Goal: Obtain resource: Download file/media

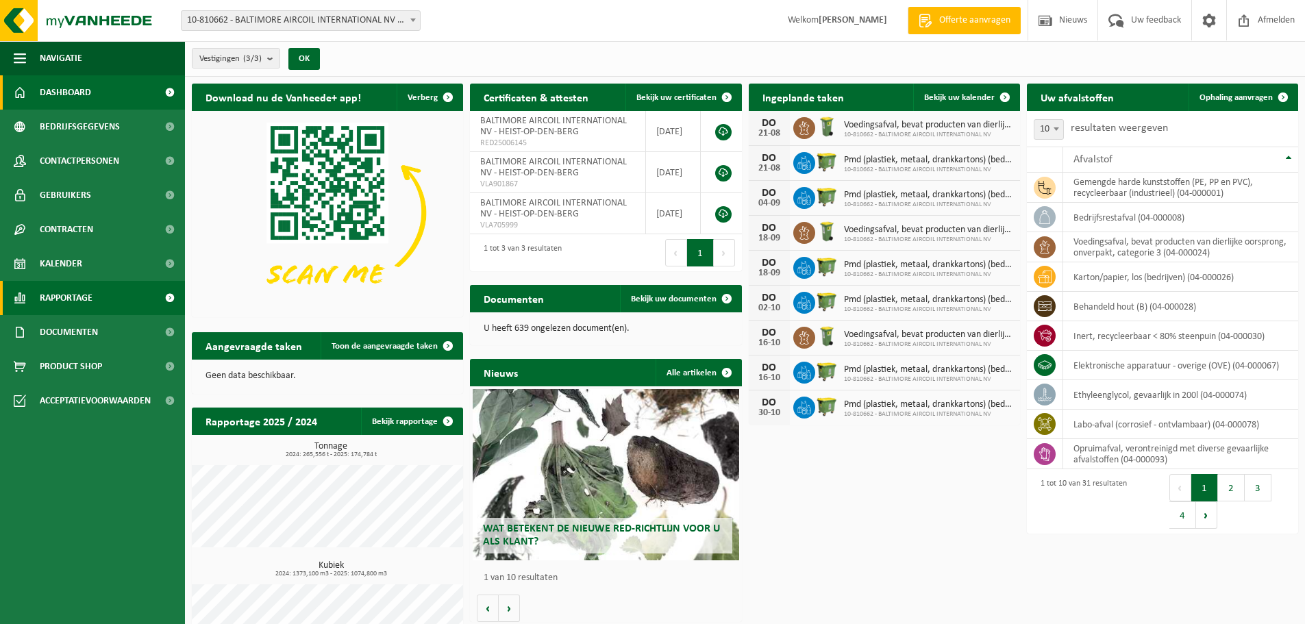
click at [67, 297] on span "Rapportage" at bounding box center [66, 298] width 53 height 34
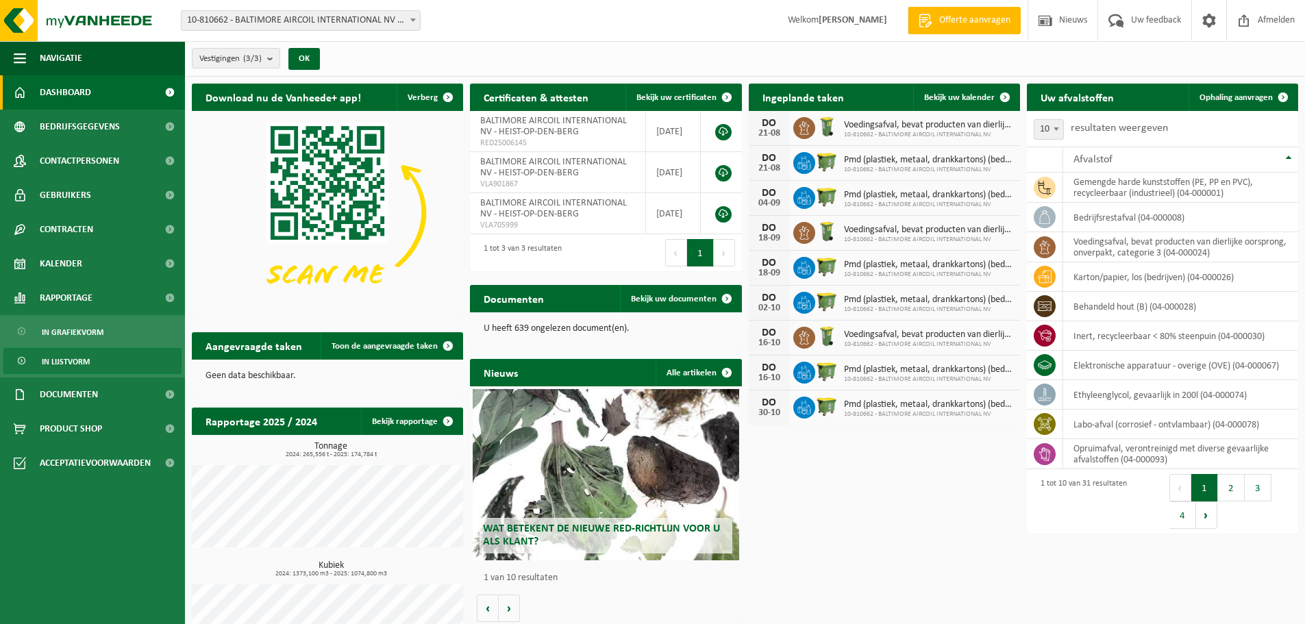
click at [71, 363] on span "In lijstvorm" at bounding box center [66, 362] width 48 height 26
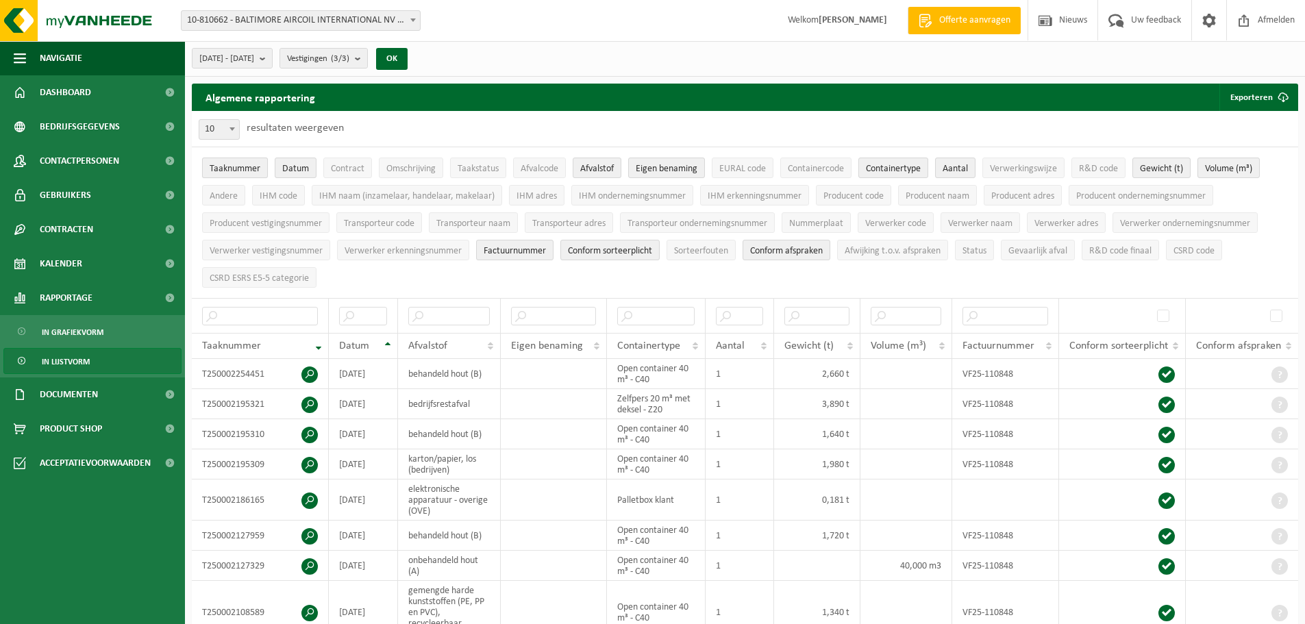
click at [253, 169] on span "Taaknummer" at bounding box center [235, 169] width 51 height 10
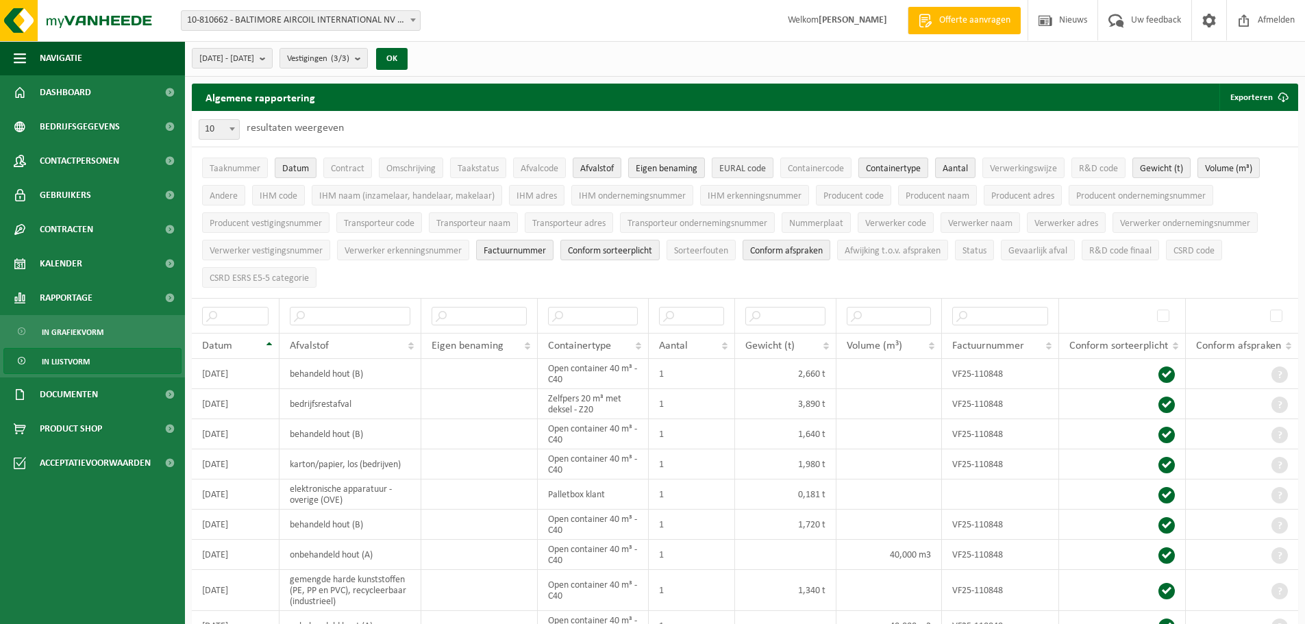
click at [751, 169] on span "EURAL code" at bounding box center [742, 169] width 47 height 10
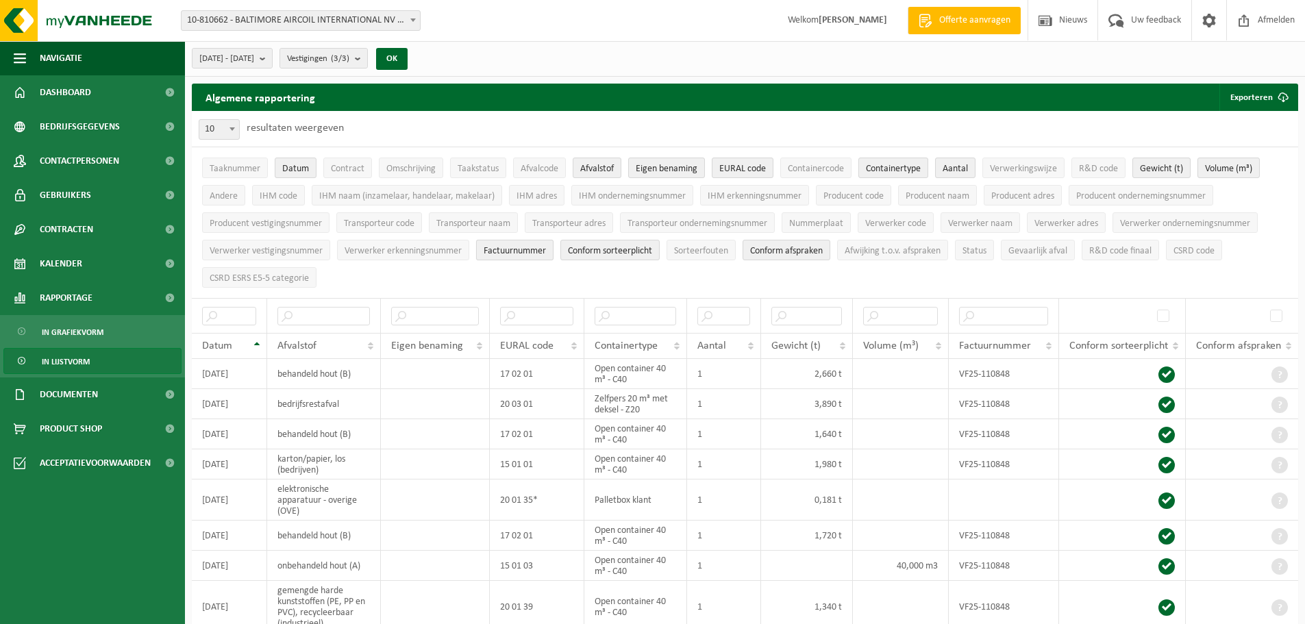
click at [517, 251] on span "Factuurnummer" at bounding box center [515, 251] width 62 height 10
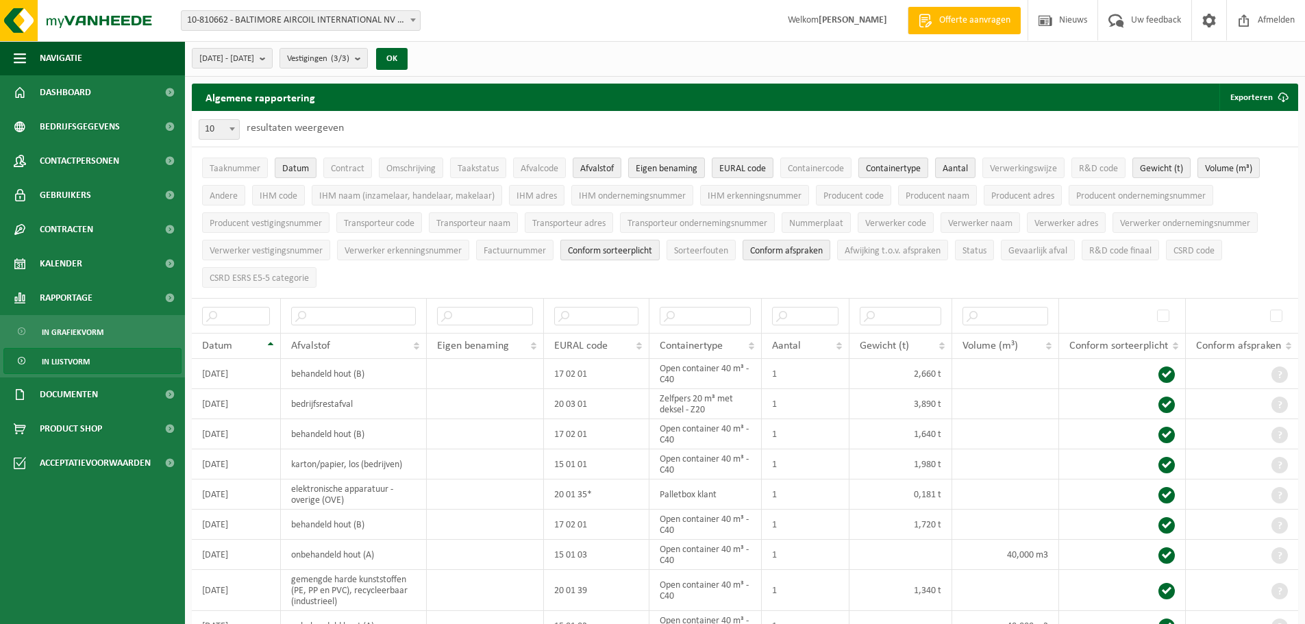
click at [588, 250] on span "Conform sorteerplicht" at bounding box center [610, 251] width 84 height 10
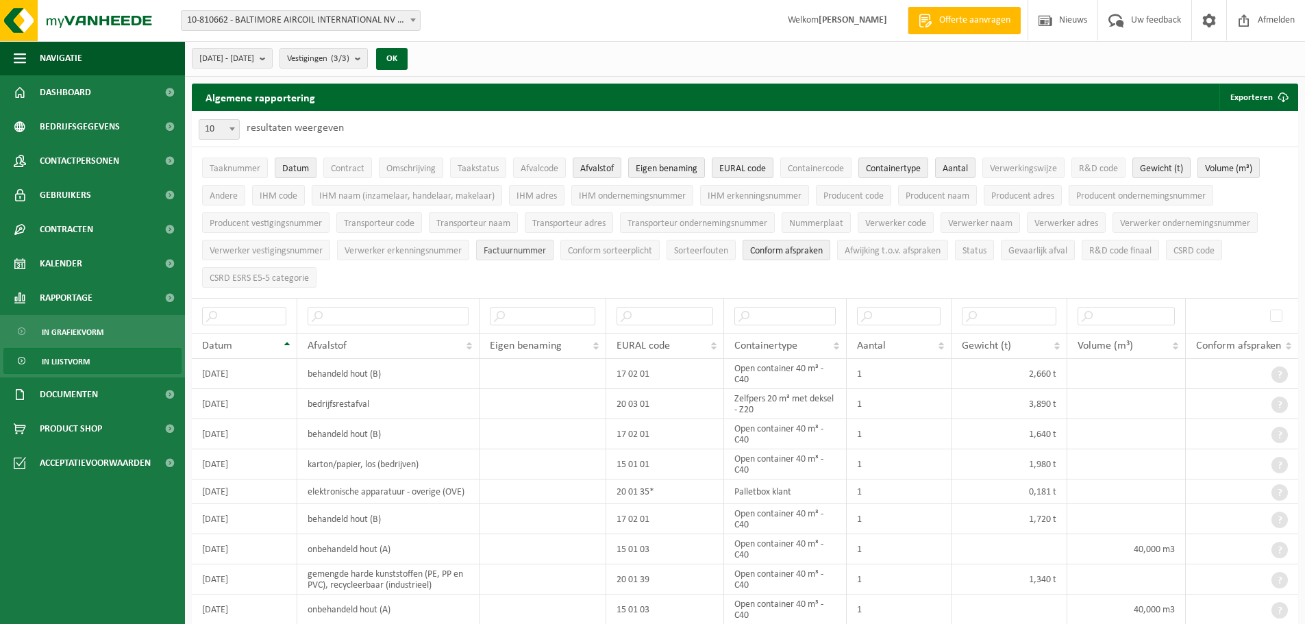
click at [514, 256] on button "Factuurnummer" at bounding box center [514, 250] width 77 height 21
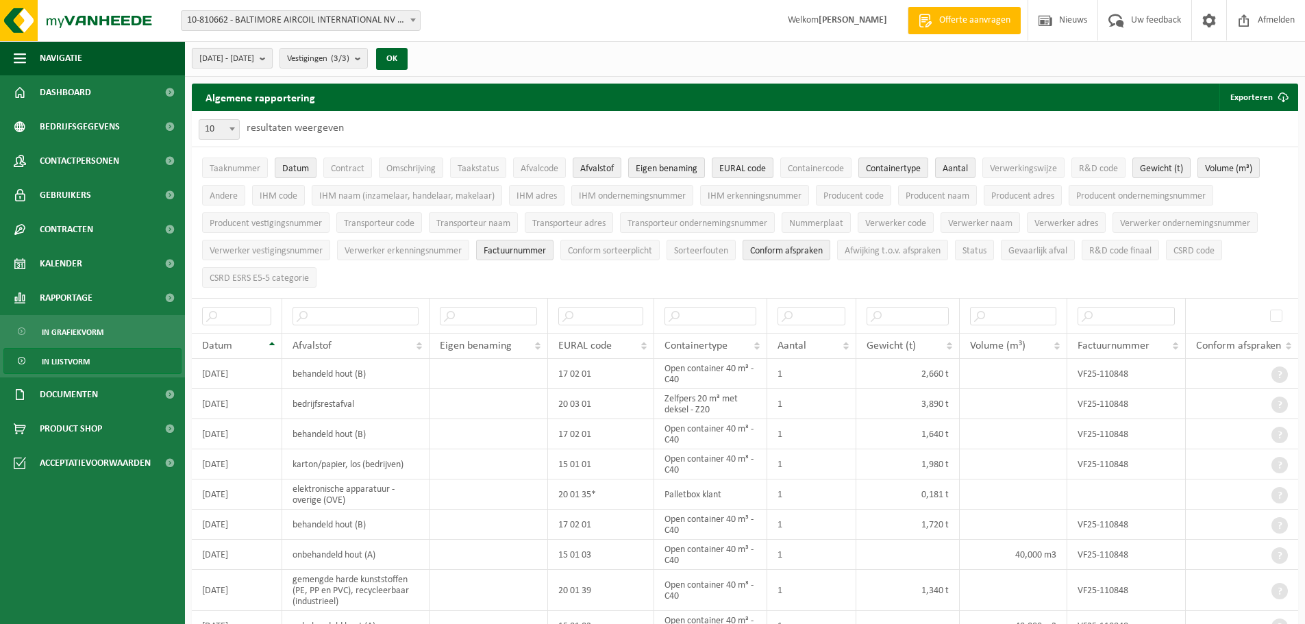
click at [272, 60] on b "submit" at bounding box center [266, 58] width 12 height 19
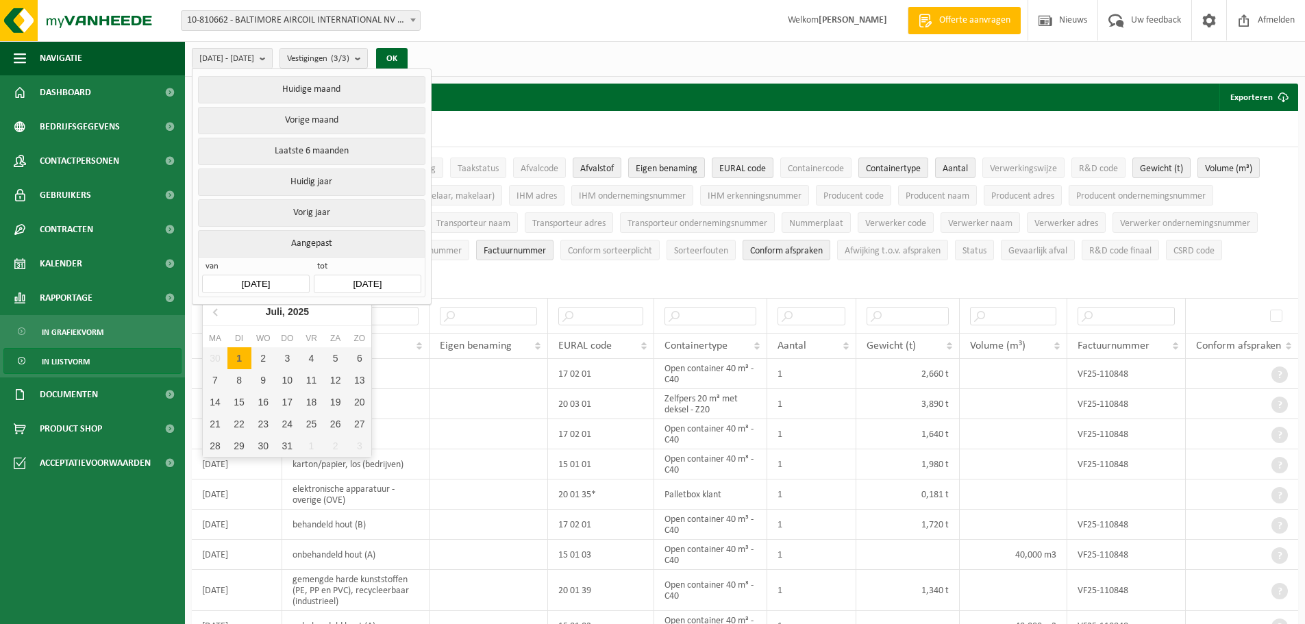
click at [242, 281] on input "[DATE]" at bounding box center [255, 284] width 107 height 18
click at [306, 314] on icon "2025" at bounding box center [298, 312] width 21 height 10
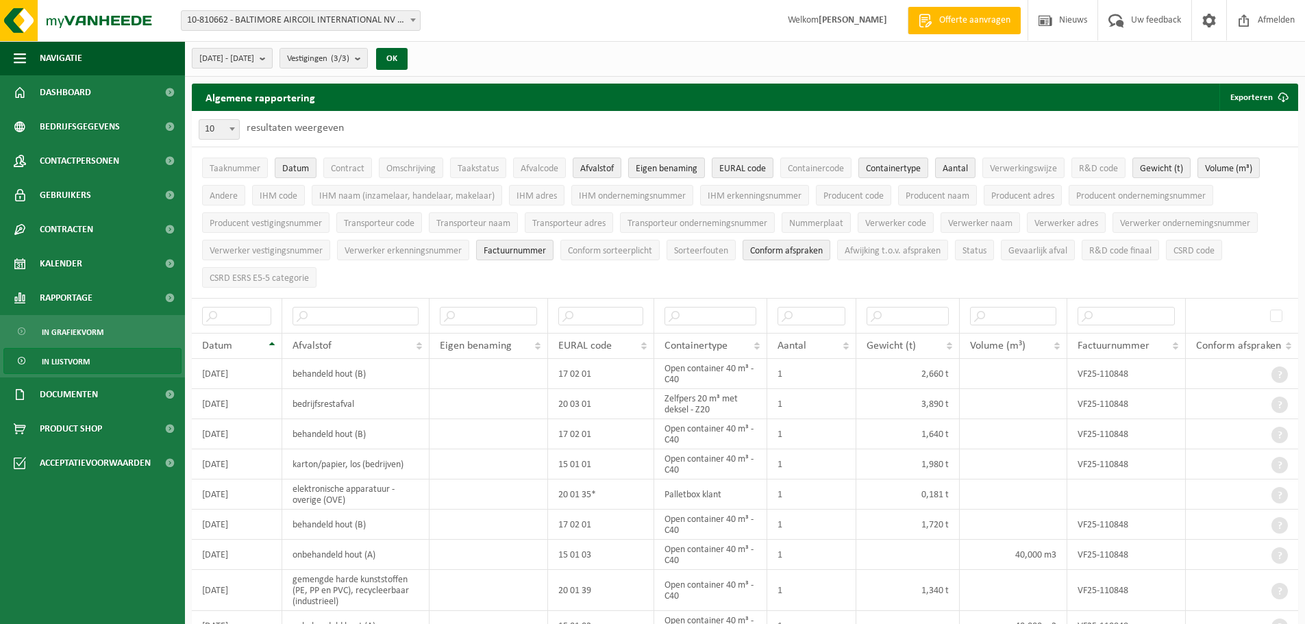
click at [272, 58] on b "submit" at bounding box center [266, 58] width 12 height 19
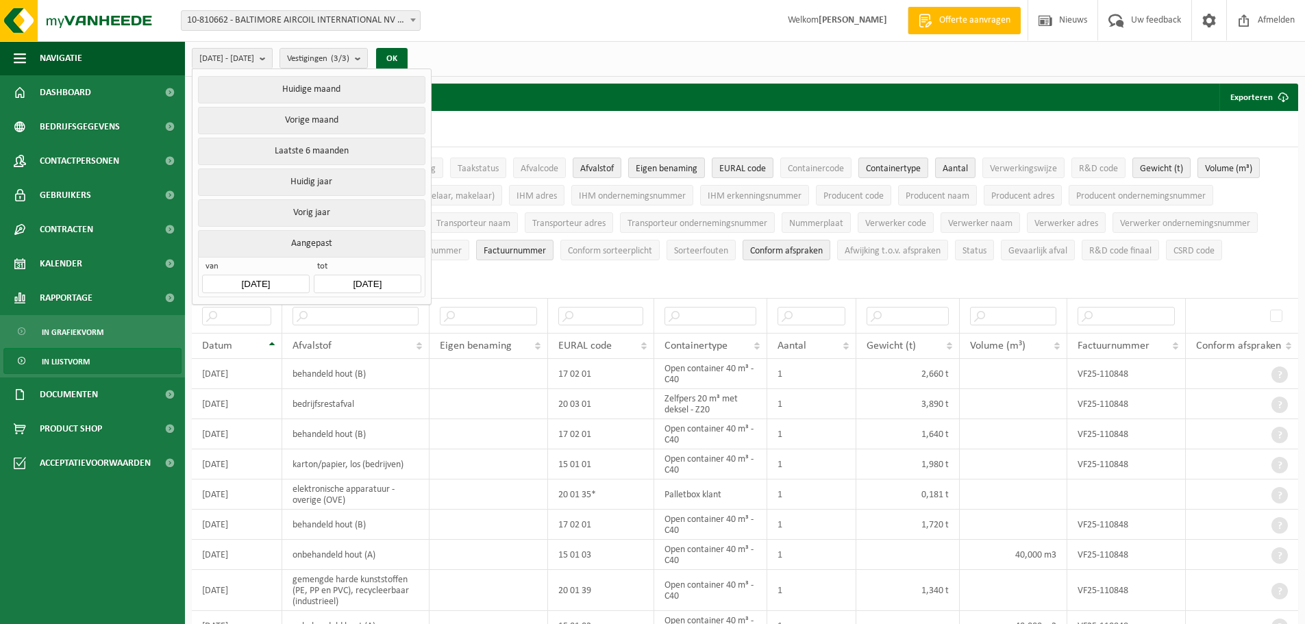
click at [267, 280] on input "[DATE]" at bounding box center [255, 284] width 107 height 18
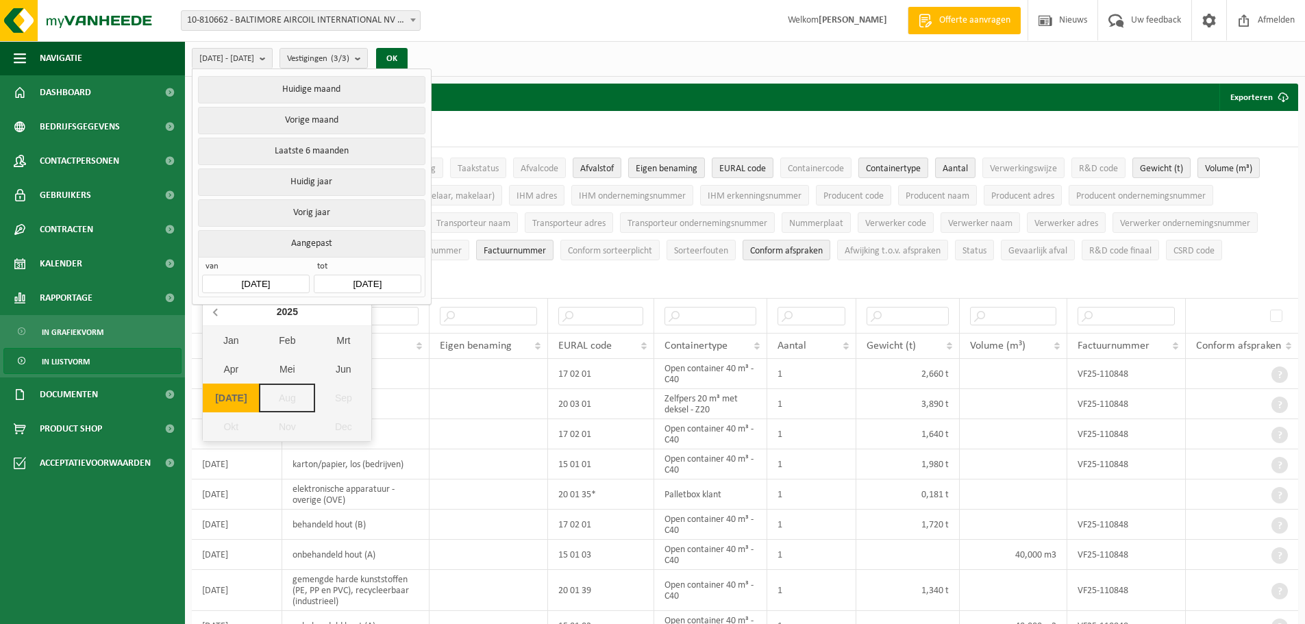
click at [214, 313] on icon at bounding box center [215, 312] width 3 height 7
click at [218, 314] on icon at bounding box center [217, 312] width 22 height 22
click at [238, 425] on div "Okt" at bounding box center [231, 426] width 56 height 29
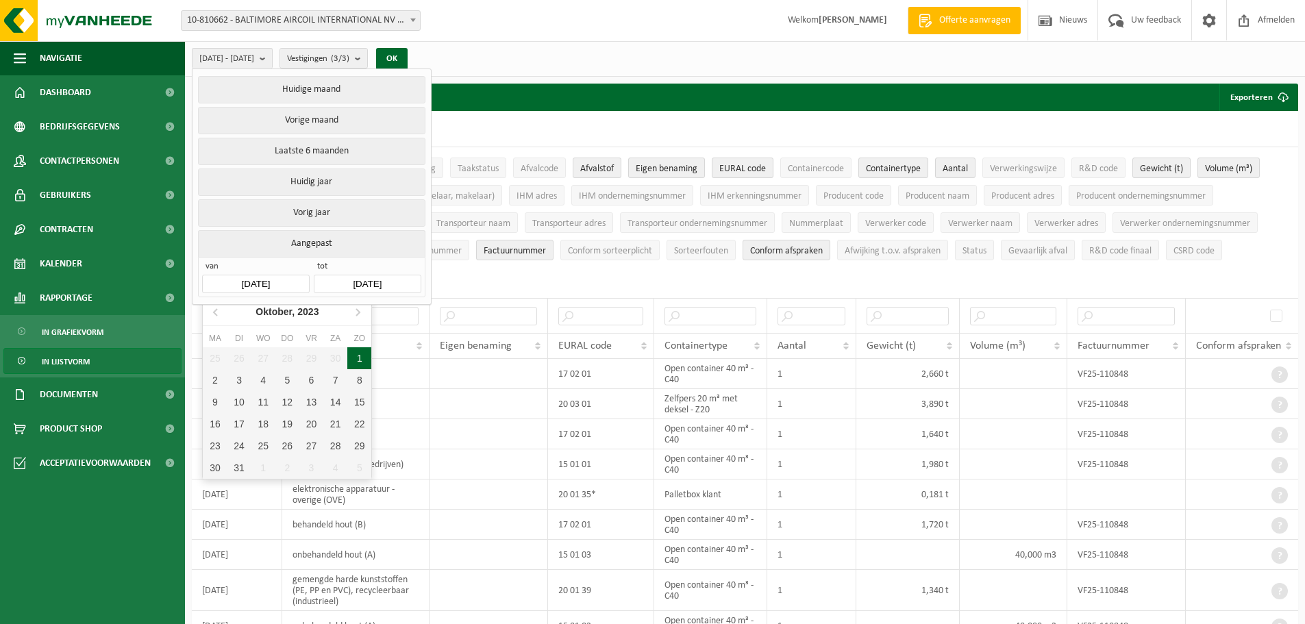
click at [357, 358] on div "1" at bounding box center [359, 358] width 24 height 22
type input "[DATE]"
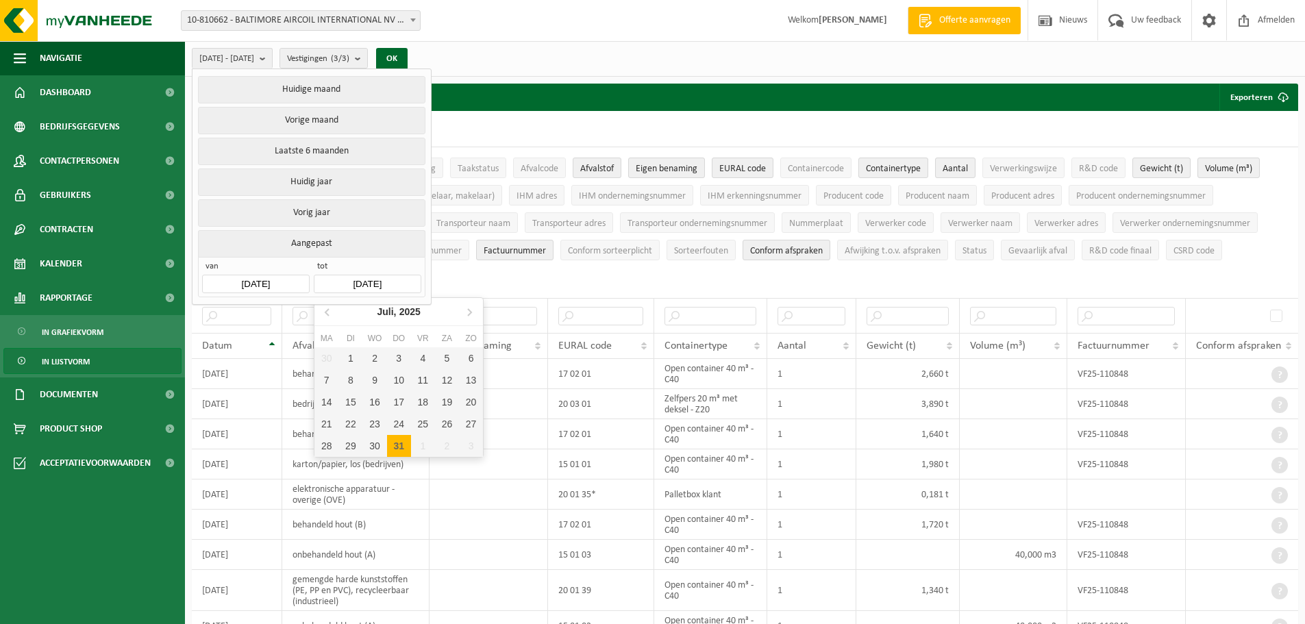
click at [373, 282] on input "[DATE]" at bounding box center [367, 284] width 107 height 18
click at [326, 314] on icon at bounding box center [328, 312] width 22 height 22
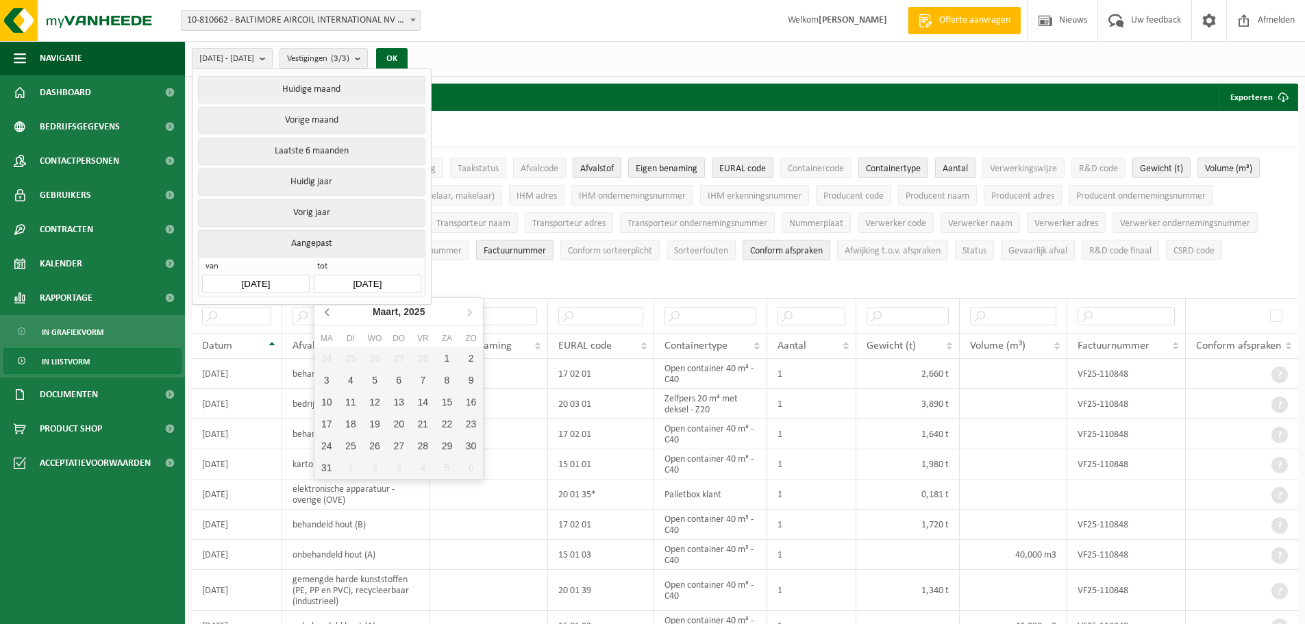
click at [326, 314] on icon at bounding box center [328, 312] width 22 height 22
click at [327, 314] on icon at bounding box center [328, 312] width 22 height 22
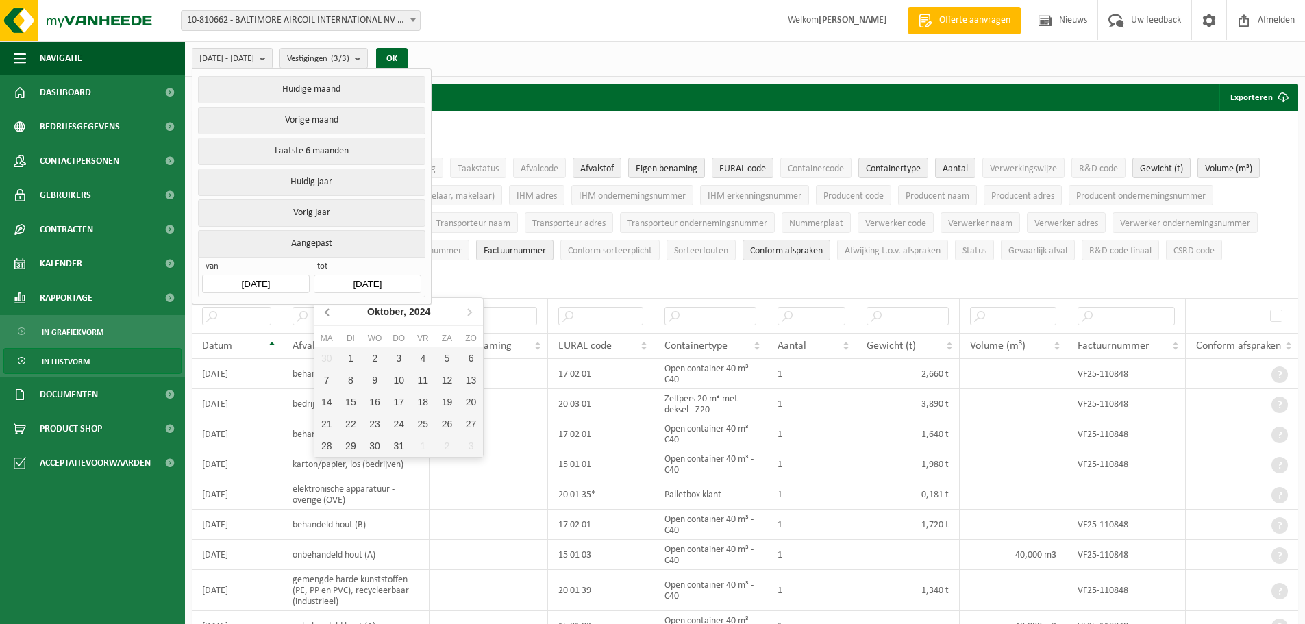
click at [329, 314] on icon at bounding box center [328, 312] width 22 height 22
click at [332, 465] on div "30" at bounding box center [326, 468] width 24 height 22
type input "[DATE]"
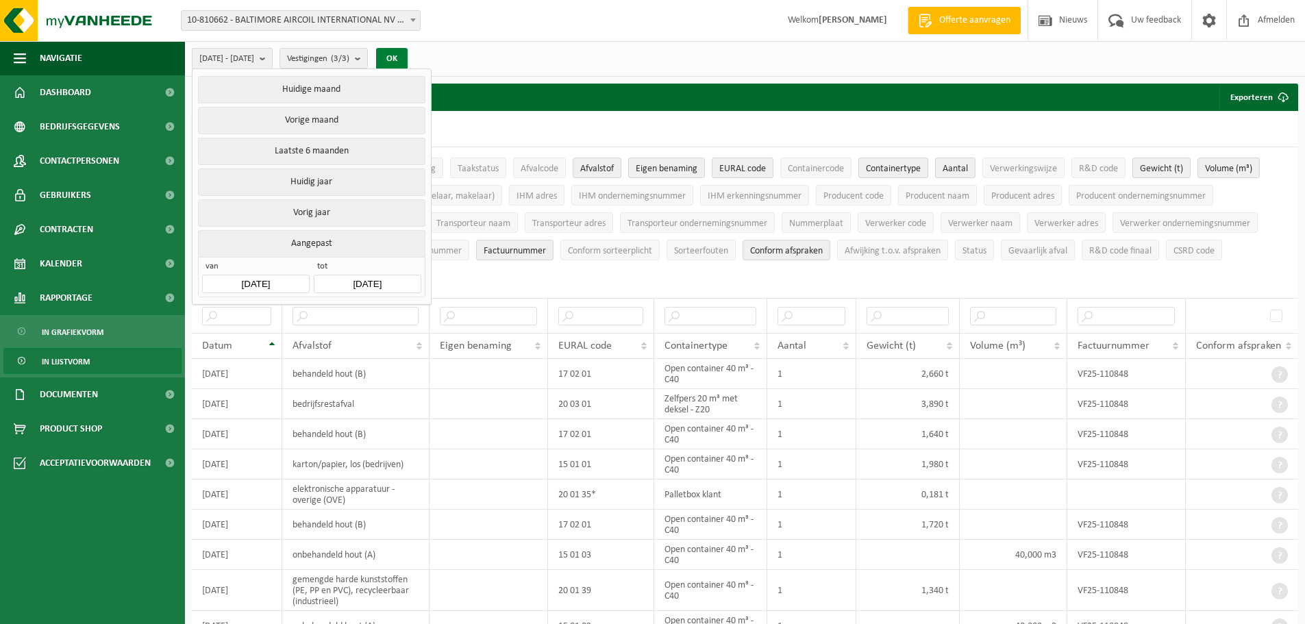
click at [408, 57] on button "OK" at bounding box center [392, 59] width 32 height 22
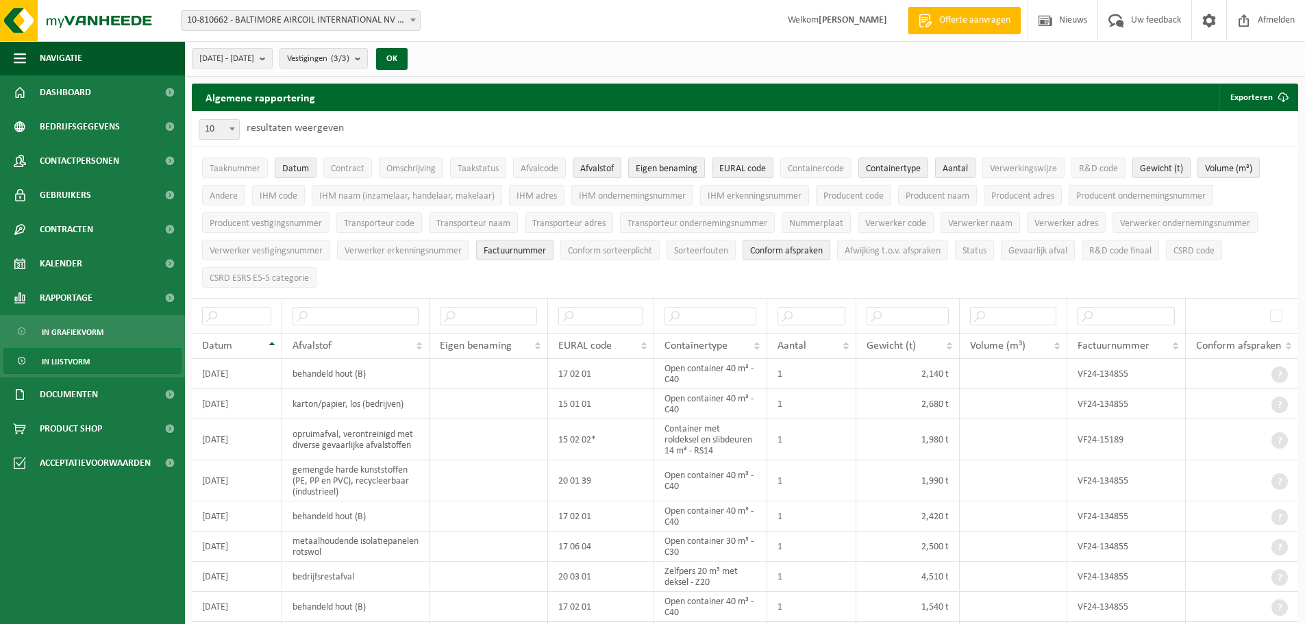
click at [668, 171] on span "Eigen benaming" at bounding box center [667, 169] width 62 height 10
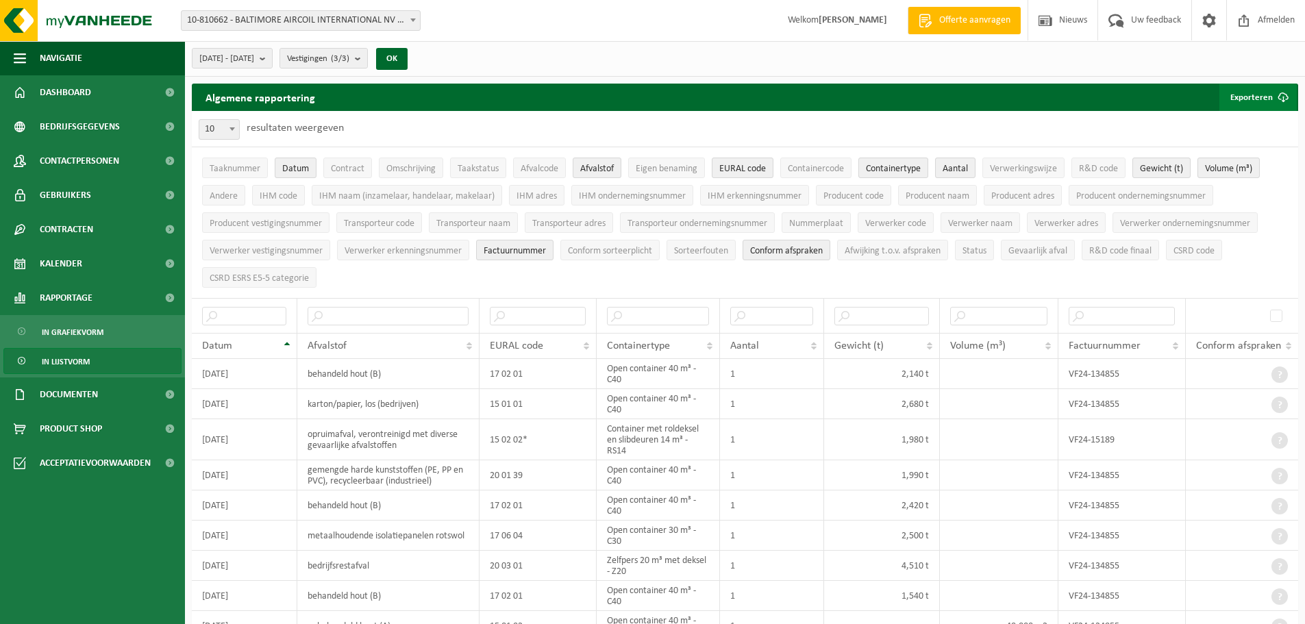
click at [1258, 97] on button "Exporteren" at bounding box center [1257, 97] width 77 height 27
click at [1247, 127] on link "Enkel mijn selectie" at bounding box center [1234, 124] width 124 height 27
